Goal: Task Accomplishment & Management: Use online tool/utility

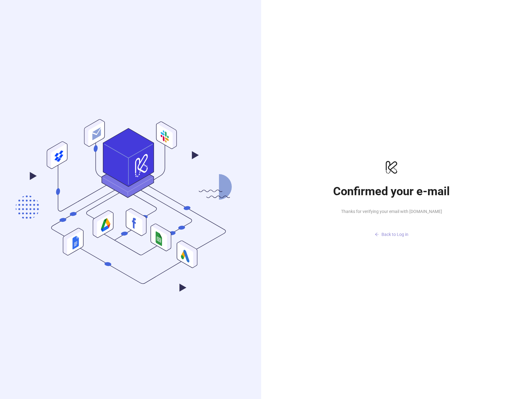
click at [400, 237] on span "Back to Log in" at bounding box center [394, 234] width 27 height 5
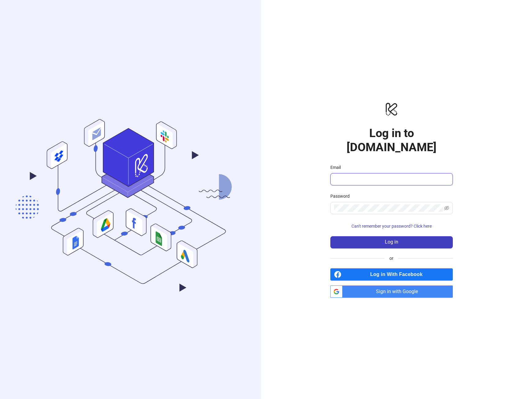
click at [350, 176] on input "Email" at bounding box center [391, 179] width 114 height 7
type input "**********"
click at [330, 236] on button "Log in" at bounding box center [391, 242] width 122 height 12
